Goal: Transaction & Acquisition: Download file/media

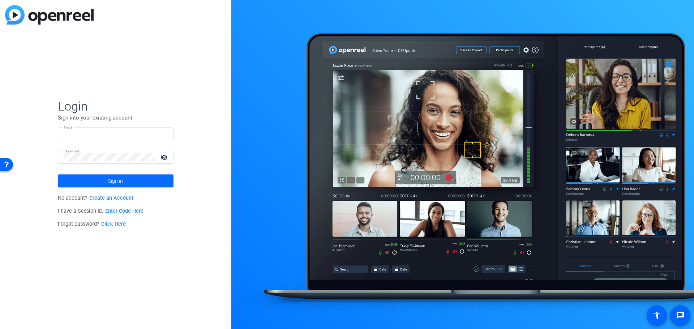
type input "[PERSON_NAME][EMAIL_ADDRESS][PERSON_NAME][PERSON_NAME][DOMAIN_NAME]"
click at [169, 188] on span at bounding box center [116, 180] width 116 height 17
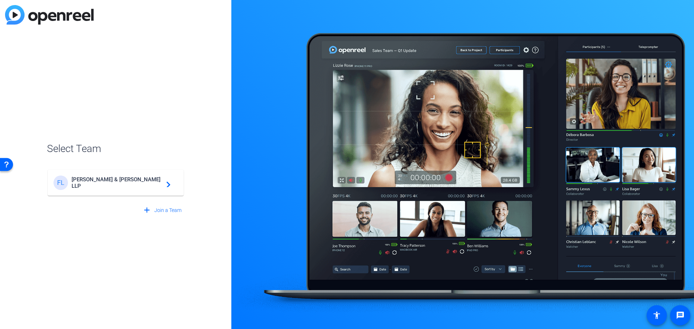
click at [161, 168] on div "FL [PERSON_NAME] & [PERSON_NAME] LLP navigate_next" at bounding box center [115, 179] width 137 height 35
click at [161, 170] on mat-card-content "FL [PERSON_NAME] & [PERSON_NAME] LLP navigate_next" at bounding box center [116, 183] width 136 height 26
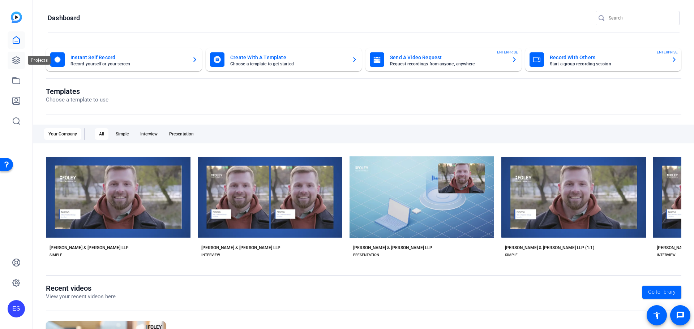
click at [14, 59] on icon at bounding box center [16, 60] width 7 height 7
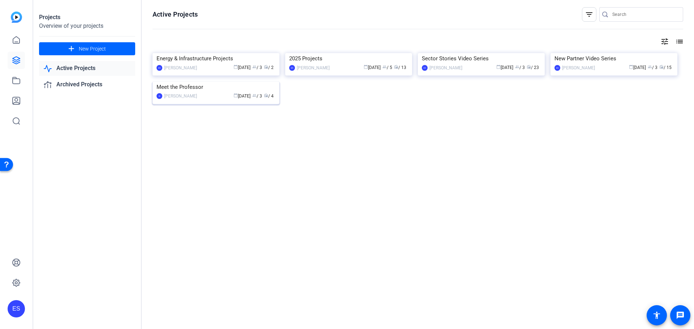
click at [212, 92] on div "Meet the Professor" at bounding box center [215, 87] width 119 height 11
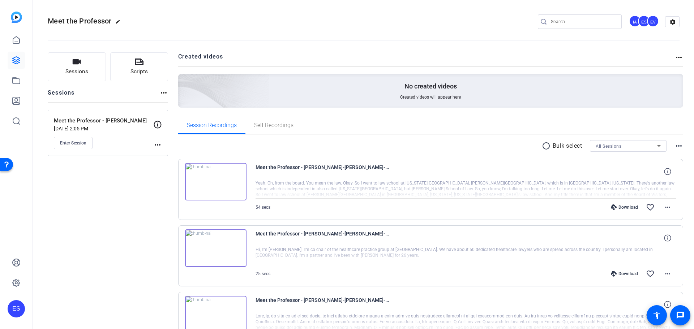
click at [674, 59] on mat-icon "more_horiz" at bounding box center [678, 57] width 9 height 9
click at [673, 58] on div at bounding box center [347, 164] width 694 height 329
click at [672, 22] on mat-icon "settings" at bounding box center [672, 22] width 14 height 11
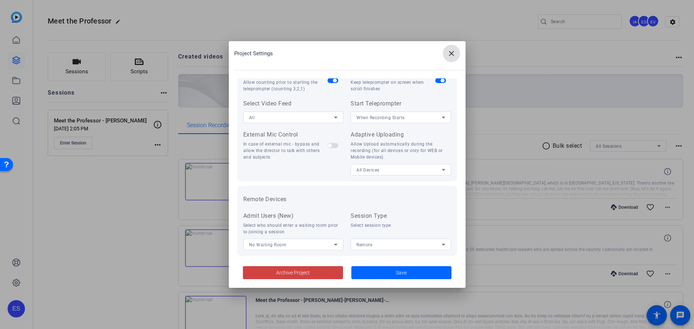
scroll to position [149, 0]
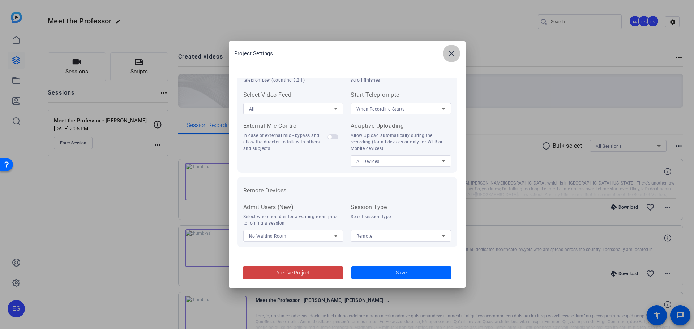
click at [454, 52] on mat-icon "close" at bounding box center [451, 53] width 9 height 9
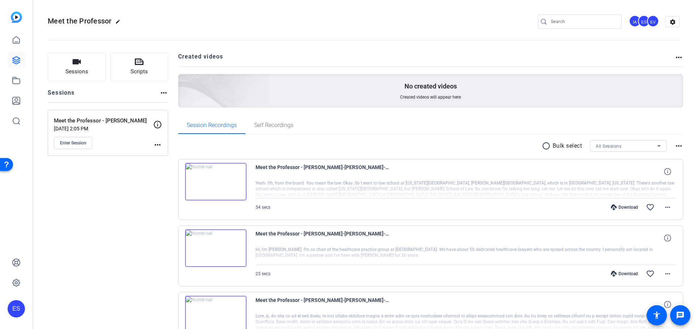
click at [674, 145] on mat-icon "more_horiz" at bounding box center [678, 146] width 9 height 9
click at [674, 145] on div at bounding box center [347, 164] width 694 height 329
click at [158, 143] on mat-icon "more_horiz" at bounding box center [157, 145] width 9 height 9
click at [158, 154] on button "Edit Session" at bounding box center [175, 155] width 44 height 9
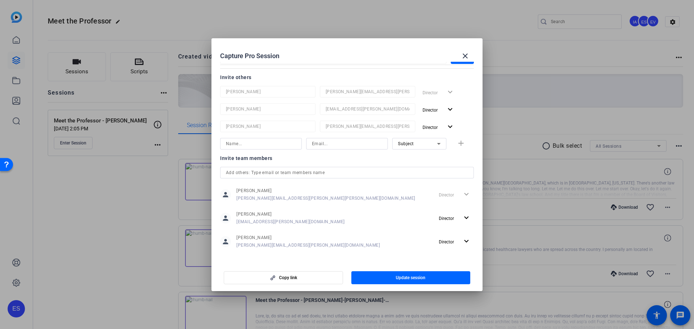
scroll to position [91, 0]
click at [468, 53] on mat-icon "close" at bounding box center [465, 56] width 9 height 9
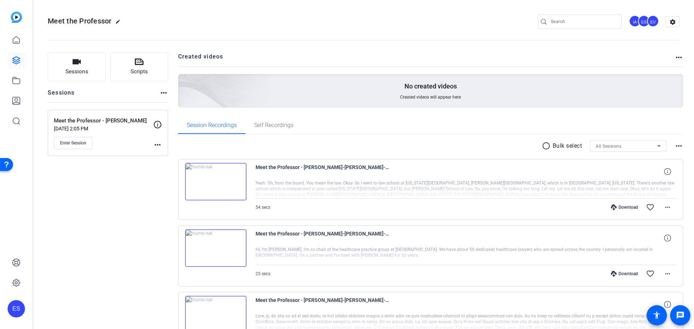
click at [677, 151] on div "radio_button_unchecked Bulk select All Sessions more_horiz" at bounding box center [430, 146] width 505 height 12
click at [676, 149] on mat-icon "more_horiz" at bounding box center [678, 146] width 9 height 9
click at [676, 149] on div "View Archived Clips" at bounding box center [653, 155] width 52 height 13
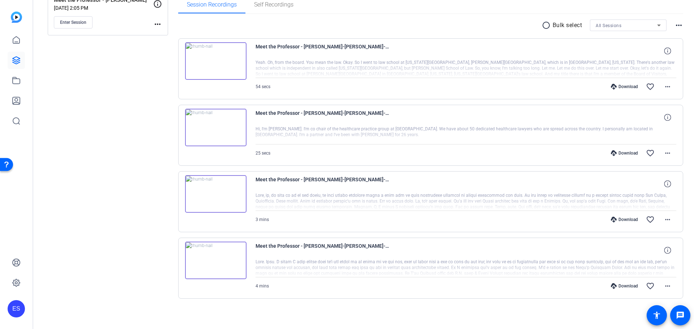
scroll to position [122, 0]
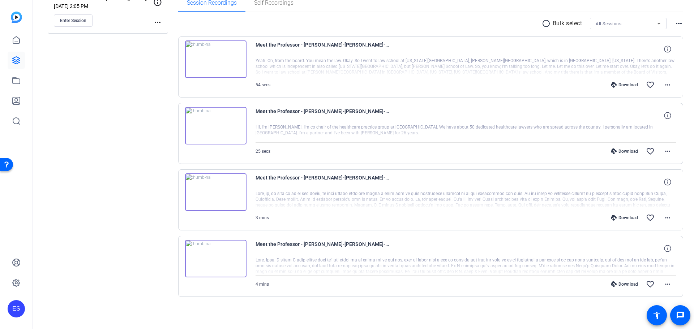
click at [613, 217] on div "Download" at bounding box center [624, 218] width 34 height 6
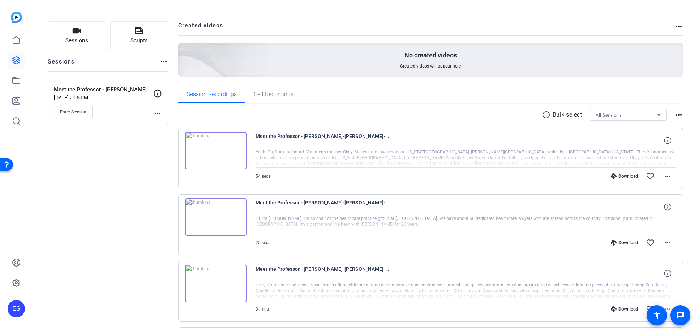
scroll to position [0, 0]
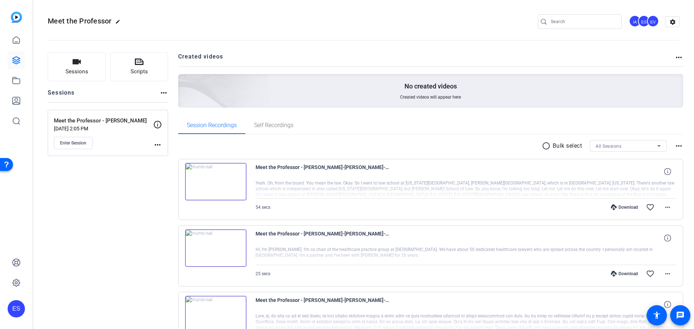
click at [542, 149] on mat-icon "radio_button_unchecked" at bounding box center [547, 146] width 11 height 9
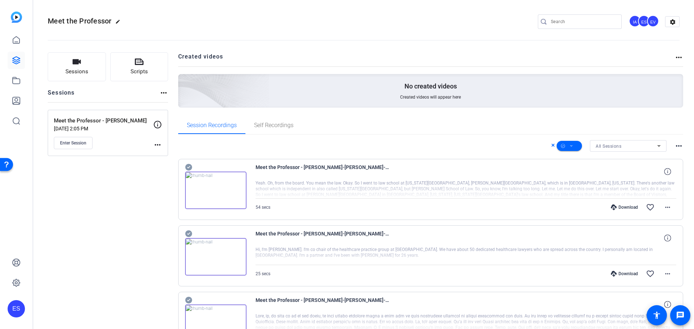
click at [679, 147] on mat-icon "more_horiz" at bounding box center [678, 146] width 9 height 9
click at [677, 146] on div at bounding box center [347, 164] width 694 height 329
click at [655, 148] on icon at bounding box center [658, 146] width 9 height 9
click at [655, 148] on div at bounding box center [347, 164] width 694 height 329
click at [670, 58] on h2 "Created videos" at bounding box center [426, 59] width 496 height 14
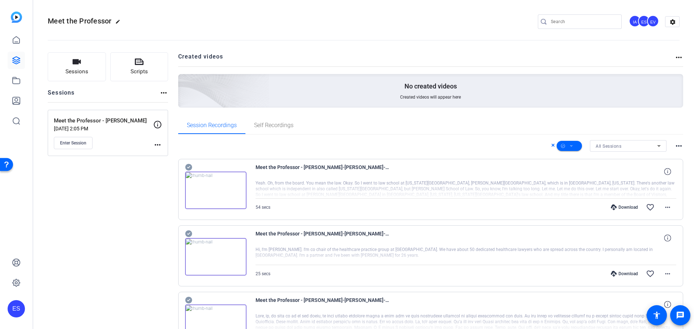
click at [674, 57] on mat-icon "more_horiz" at bounding box center [678, 57] width 9 height 9
click at [673, 57] on div at bounding box center [347, 164] width 694 height 329
click at [668, 26] on mat-icon "settings" at bounding box center [672, 22] width 14 height 11
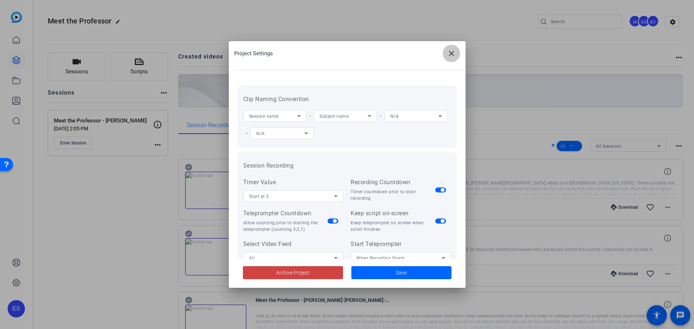
click at [449, 51] on mat-icon "close" at bounding box center [451, 53] width 9 height 9
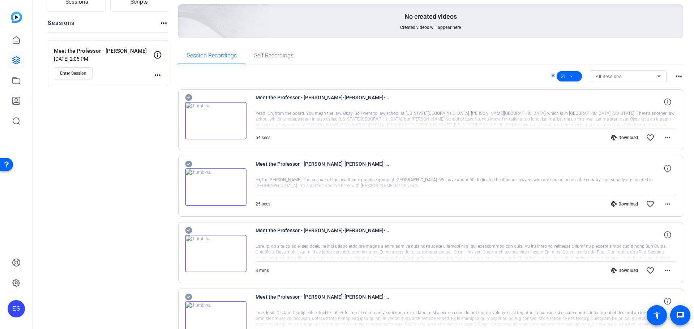
scroll to position [122, 0]
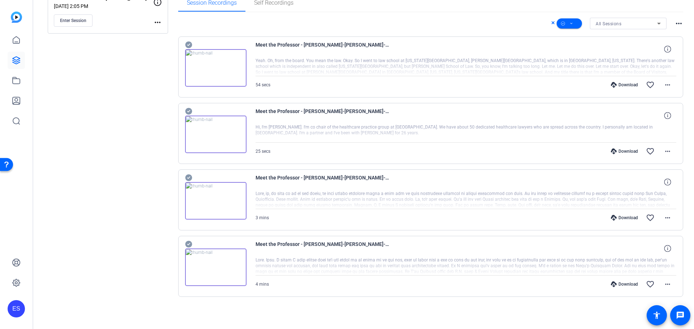
click at [614, 290] on div "Download favorite_border more_horiz" at bounding box center [529, 284] width 294 height 17
click at [615, 286] on div "Download" at bounding box center [624, 284] width 34 height 6
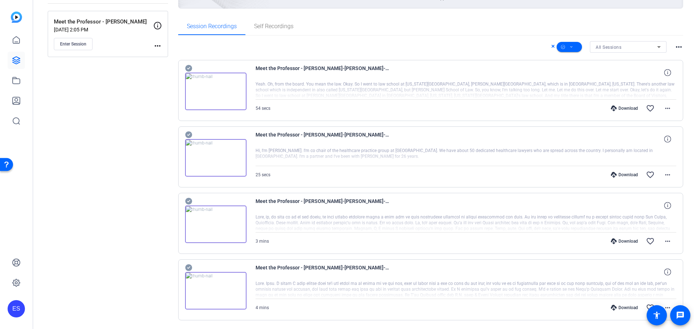
scroll to position [86, 0]
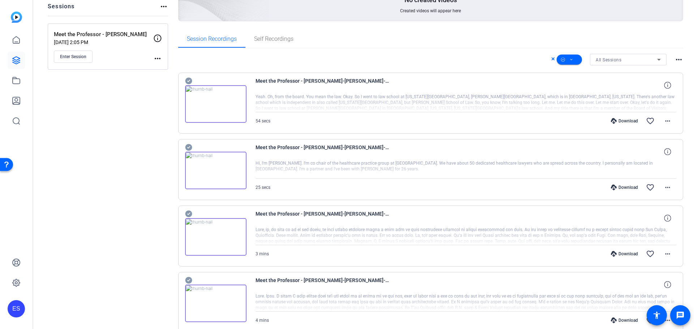
click at [616, 122] on div "Download" at bounding box center [624, 121] width 34 height 6
click at [622, 187] on div "Download" at bounding box center [624, 188] width 34 height 6
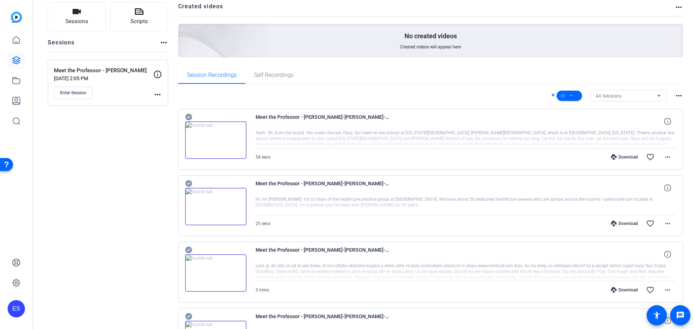
scroll to position [0, 0]
